Goal: Information Seeking & Learning: Learn about a topic

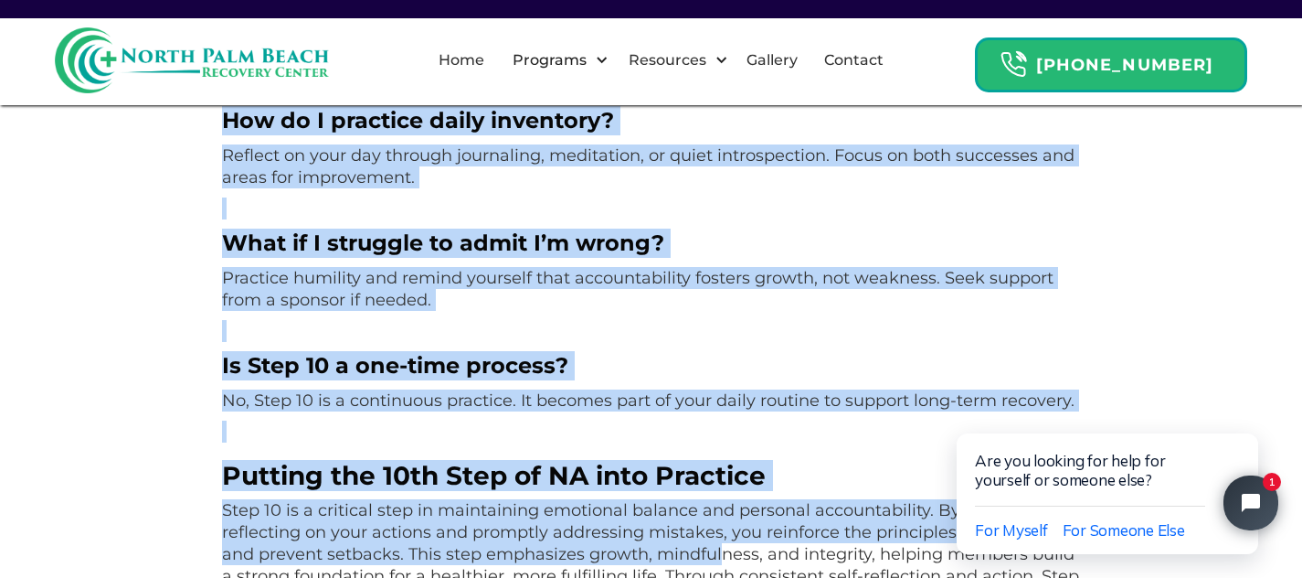
scroll to position [2752, 0]
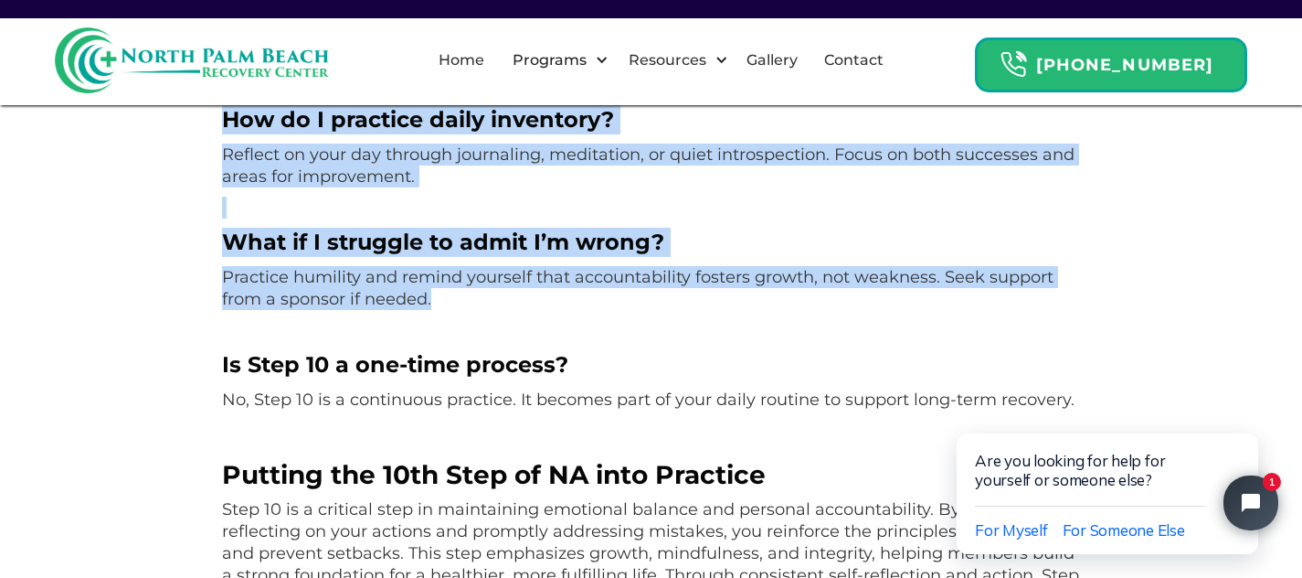
drag, startPoint x: 220, startPoint y: 298, endPoint x: 727, endPoint y: 267, distance: 508.1
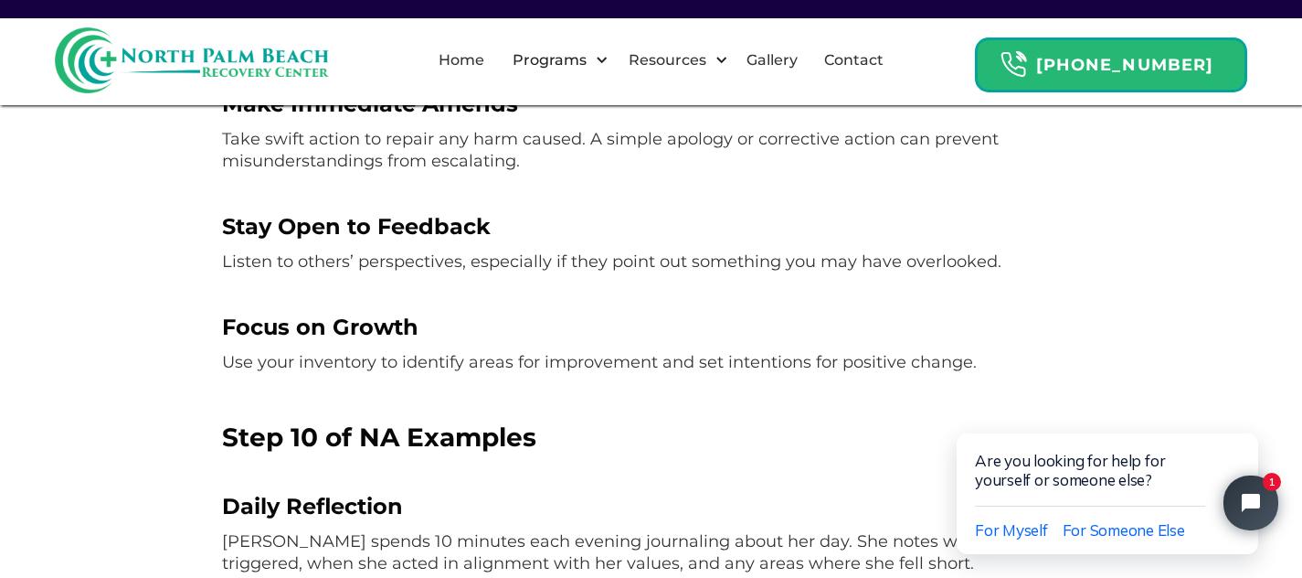
scroll to position [902, 0]
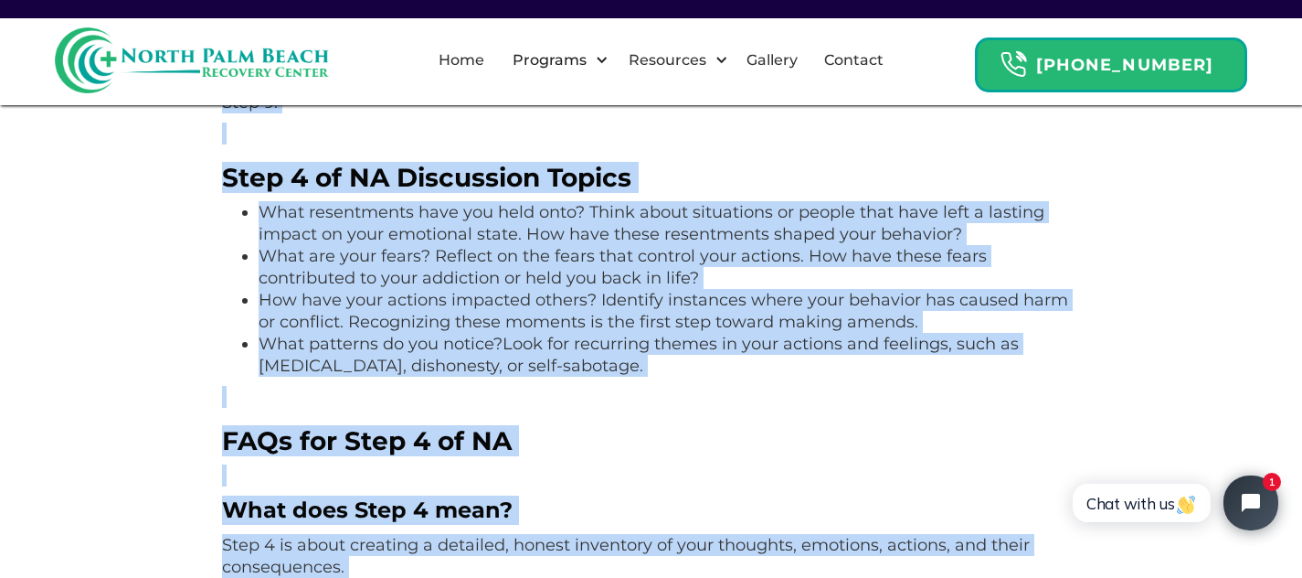
scroll to position [1716, 0]
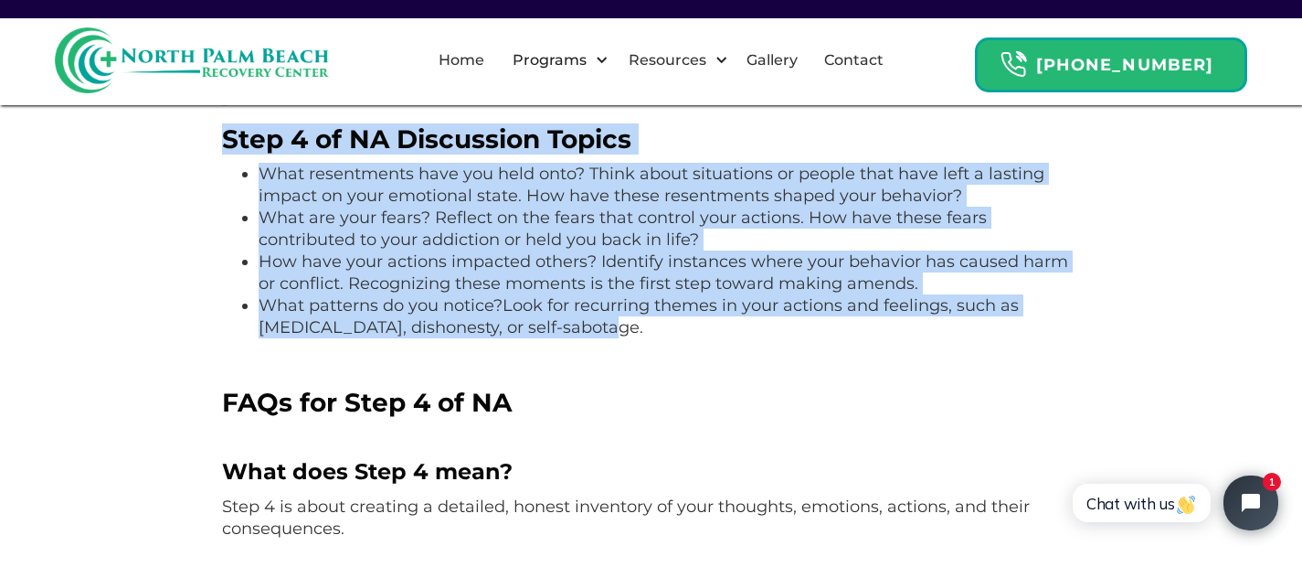
drag, startPoint x: 221, startPoint y: 273, endPoint x: 583, endPoint y: 289, distance: 362.2
